Goal: Task Accomplishment & Management: Complete application form

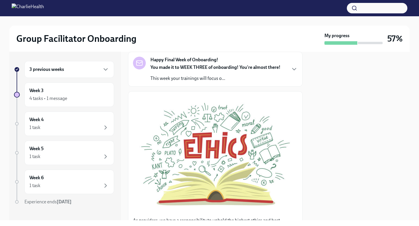
scroll to position [42, 0]
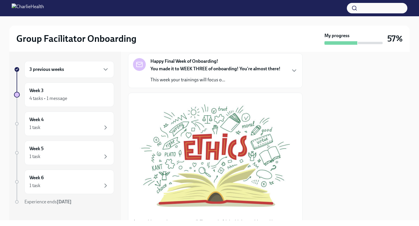
click at [219, 85] on div "Happy Final Week of Onboarding! You made it to WEEK THREE of onboarding! You're…" at bounding box center [215, 70] width 175 height 35
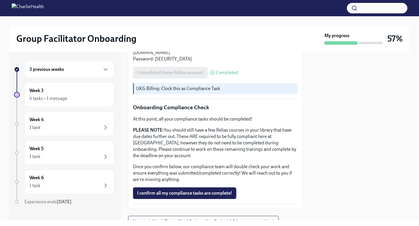
scroll to position [547, 0]
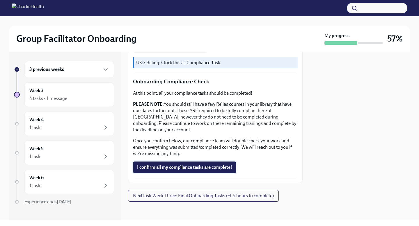
click at [206, 168] on span "I confirm all my compliance tasks are complete!" at bounding box center [184, 168] width 95 height 6
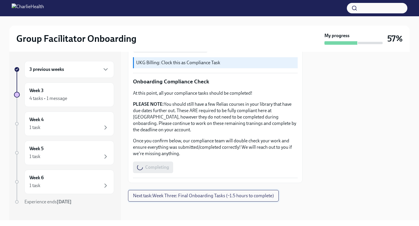
click at [208, 196] on span "Next task : Week Three: Final Onboarding Tasks (~1.5 hours to complete)" at bounding box center [203, 196] width 141 height 6
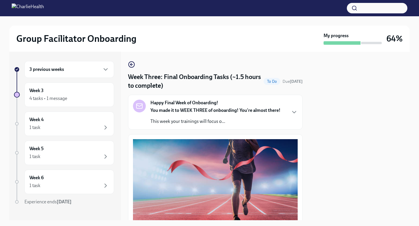
click at [223, 122] on p "This week your trainings will focus o..." at bounding box center [215, 121] width 130 height 6
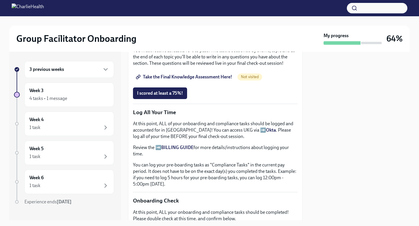
scroll to position [475, 0]
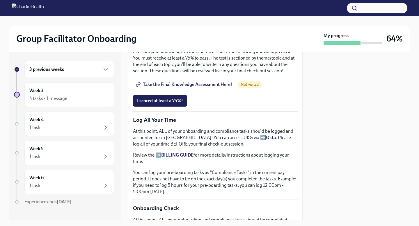
click at [191, 24] on span "Group Facilitator Study Guide" at bounding box center [169, 21] width 65 height 6
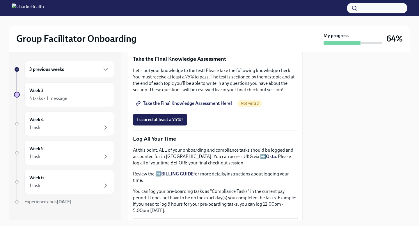
scroll to position [311, 0]
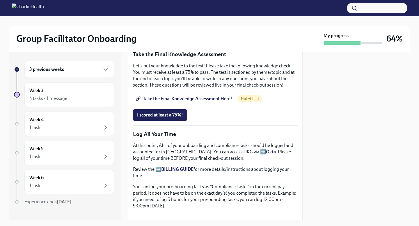
click at [218, 101] on span "Take the Final Knowledge Assessment Here!" at bounding box center [184, 99] width 95 height 6
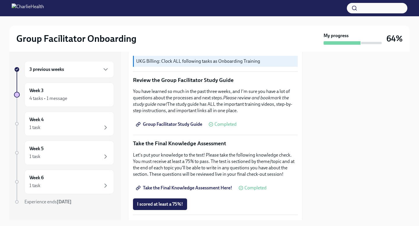
scroll to position [230, 0]
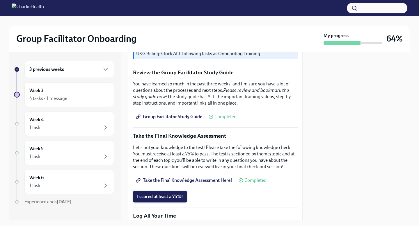
click at [179, 198] on span "I scored at least a 75%!" at bounding box center [160, 197] width 46 height 6
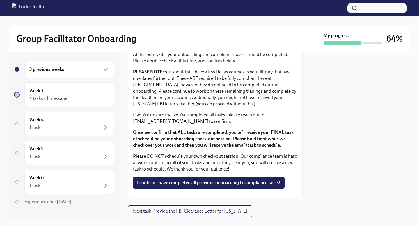
scroll to position [506, 0]
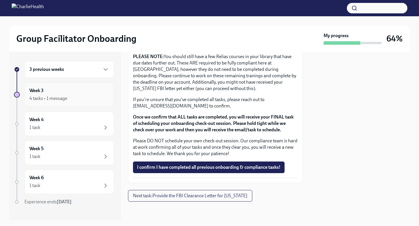
click at [69, 97] on div "4 tasks • 1 message" at bounding box center [69, 98] width 80 height 7
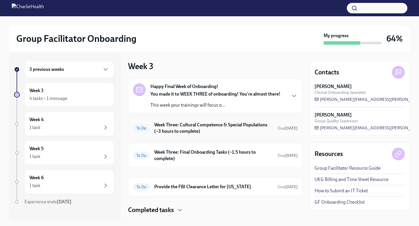
click at [202, 125] on h6 "Week Three: Cultural Competence & Special Populations (~3 hours to complete)" at bounding box center [213, 128] width 119 height 13
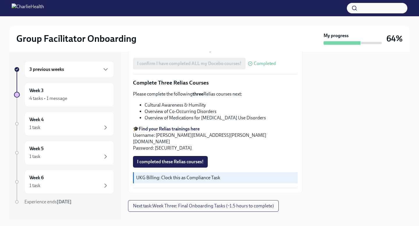
scroll to position [459, 0]
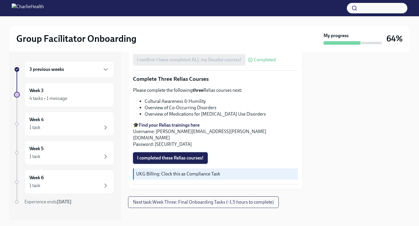
click at [196, 155] on span "I completed these Relias courses!" at bounding box center [170, 158] width 67 height 6
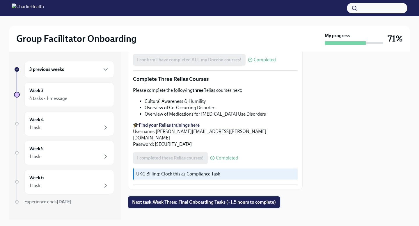
click at [220, 200] on span "Next task : Week Three: Final Onboarding Tasks (~1.5 hours to complete)" at bounding box center [204, 203] width 144 height 6
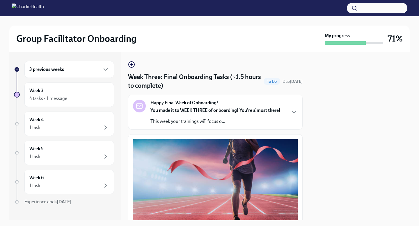
click at [227, 127] on div "Happy Final Week of Onboarding! You made it to WEEK THREE of onboarding! You're…" at bounding box center [215, 112] width 175 height 35
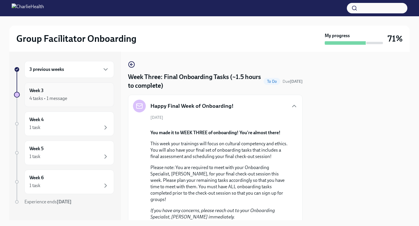
click at [74, 89] on div "Week 3 4 tasks • 1 message" at bounding box center [69, 95] width 80 height 15
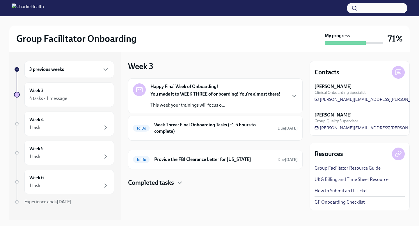
click at [194, 97] on div "You made it to WEEK THREE of onboarding! You're almost there! This week your tr…" at bounding box center [215, 99] width 130 height 17
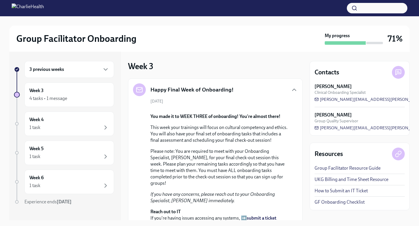
click at [97, 68] on div "3 previous weeks" at bounding box center [69, 69] width 80 height 7
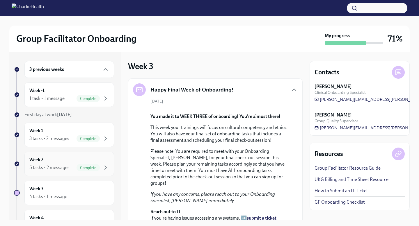
click at [86, 159] on div "Week 2 5 tasks • 2 messages Complete" at bounding box center [69, 164] width 80 height 15
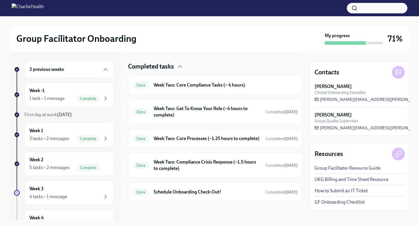
scroll to position [175, 0]
click at [195, 171] on h6 "Week Two: Compliance Crisis Response (~1.5 hours to complete)" at bounding box center [207, 165] width 107 height 13
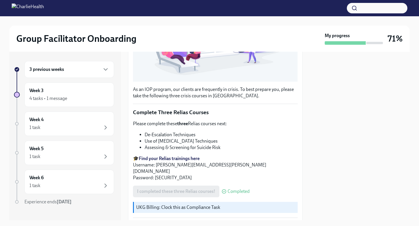
scroll to position [190, 0]
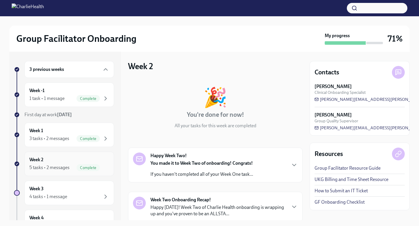
click at [92, 156] on div "Week 2 5 tasks • 2 messages Complete" at bounding box center [69, 164] width 90 height 24
click at [96, 197] on div "4 tasks • 1 message" at bounding box center [69, 196] width 80 height 7
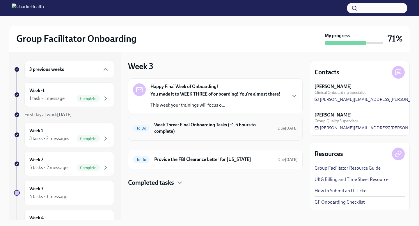
click at [193, 132] on h6 "Week Three: Final Onboarding Tasks (~1.5 hours to complete)" at bounding box center [213, 128] width 119 height 13
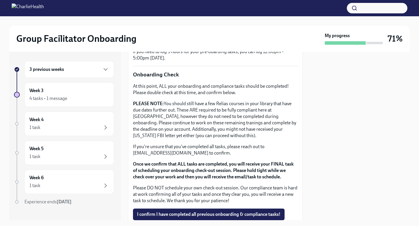
scroll to position [506, 0]
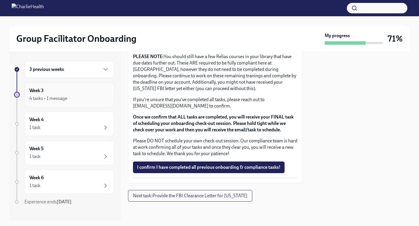
click at [90, 97] on div "4 tasks • 1 message" at bounding box center [69, 98] width 80 height 7
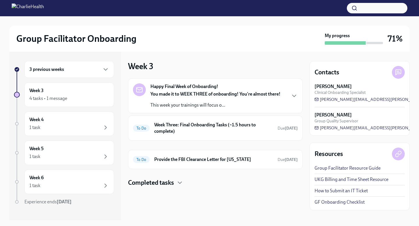
click at [222, 108] on p "This week your trainings will focus o..." at bounding box center [215, 105] width 130 height 6
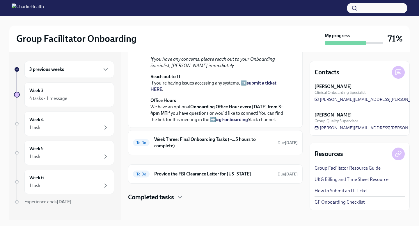
scroll to position [213, 0]
click at [232, 143] on h6 "Week Three: Final Onboarding Tasks (~1.5 hours to complete)" at bounding box center [213, 142] width 119 height 13
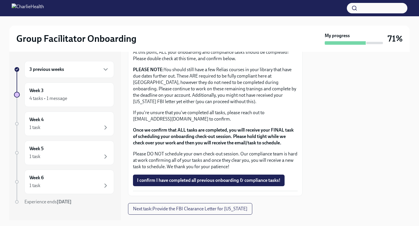
scroll to position [506, 0]
